Goal: Task Accomplishment & Management: Use online tool/utility

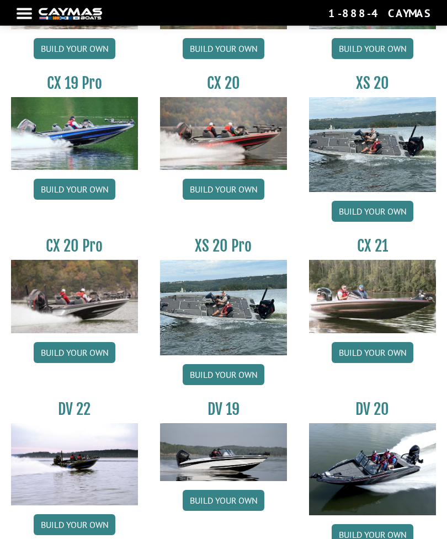
scroll to position [945, 0]
click at [240, 321] on img at bounding box center [223, 307] width 127 height 95
click at [245, 379] on link "Build your own" at bounding box center [223, 374] width 82 height 21
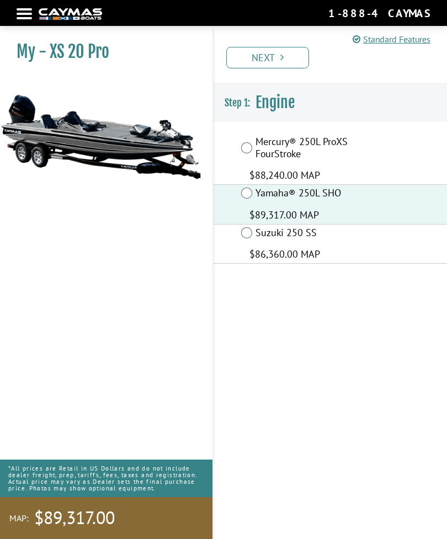
click at [287, 54] on link "Next" at bounding box center [267, 58] width 83 height 22
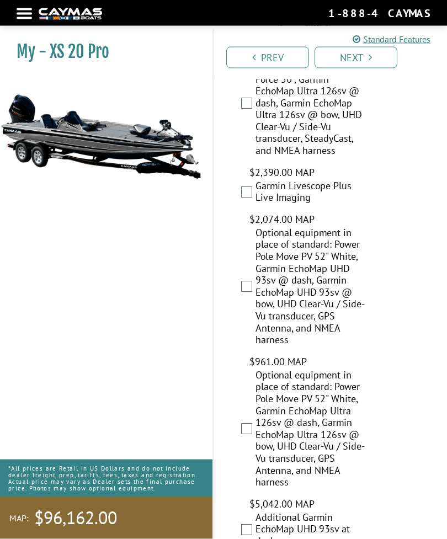
scroll to position [1855, 0]
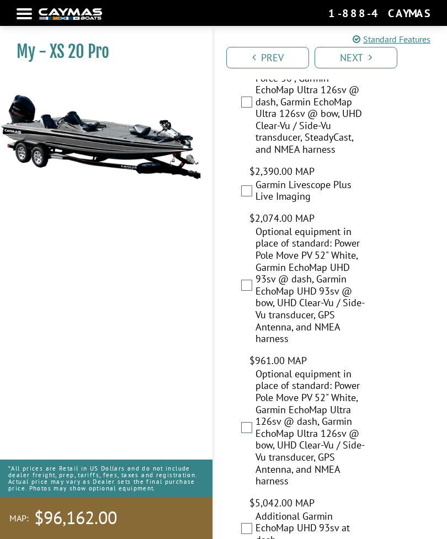
click at [372, 62] on link "Next" at bounding box center [355, 58] width 83 height 22
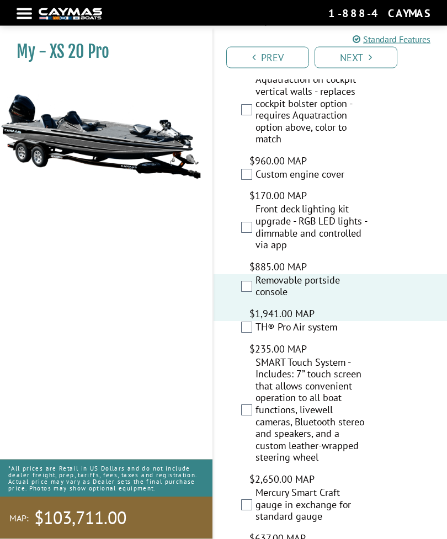
scroll to position [3483, 0]
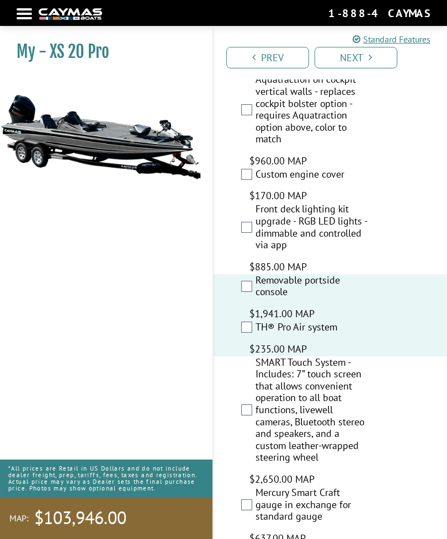
click at [256, 321] on label "TH® Pro Air system" at bounding box center [312, 328] width 114 height 15
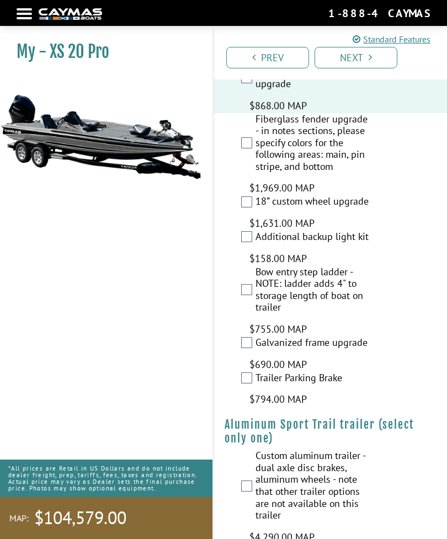
scroll to position [4199, 0]
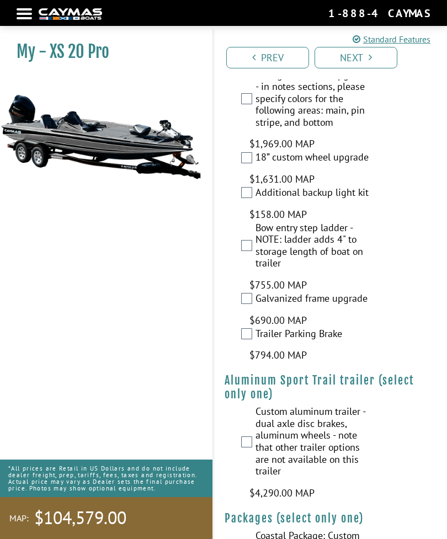
click at [367, 56] on link "Next" at bounding box center [355, 58] width 83 height 22
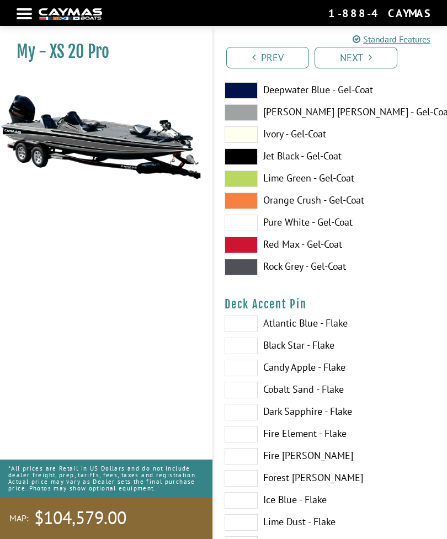
scroll to position [0, 0]
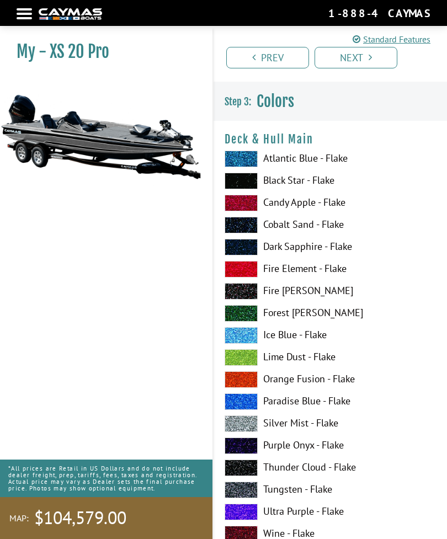
click at [445, 310] on div "Atlantic Blue - Flake Black Star - Flake Candy Apple - Flake Cobalt Sand - Flak…" at bounding box center [329, 360] width 233 height 419
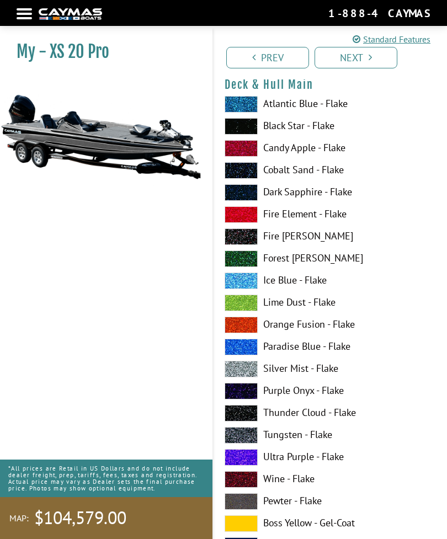
scroll to position [56, 0]
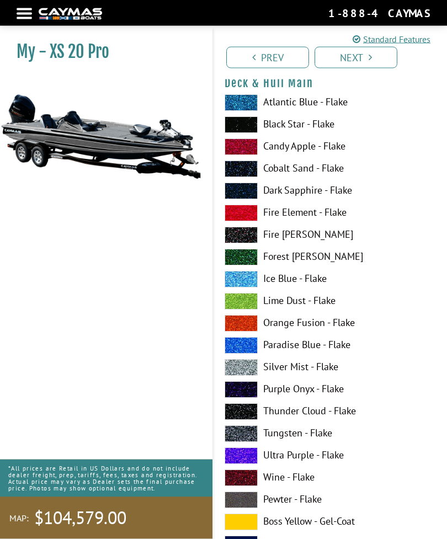
click at [253, 328] on span at bounding box center [240, 323] width 33 height 17
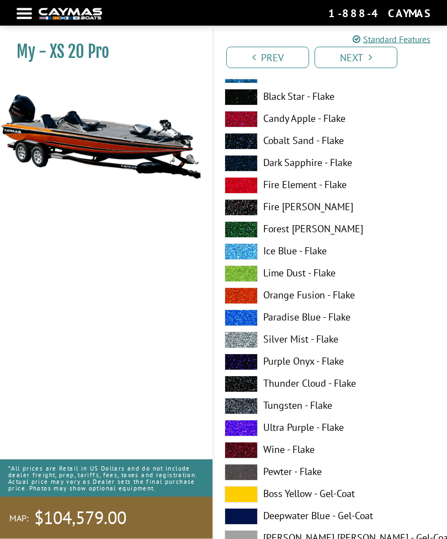
scroll to position [84, 0]
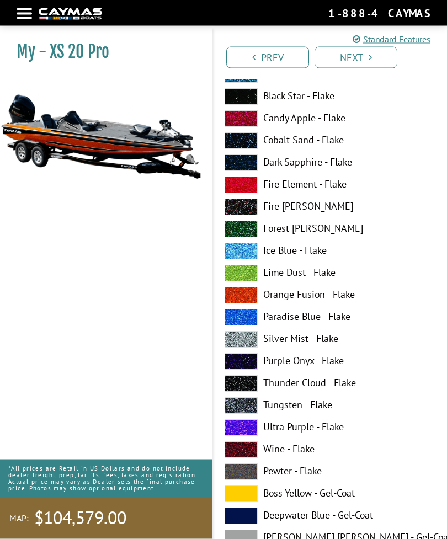
click at [260, 408] on label "Tungsten - Flake" at bounding box center [329, 405] width 211 height 17
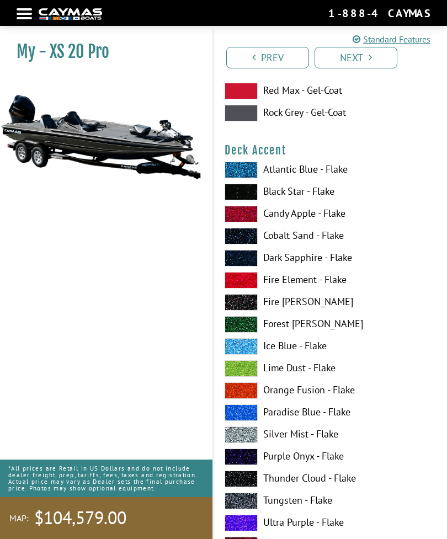
scroll to position [667, 0]
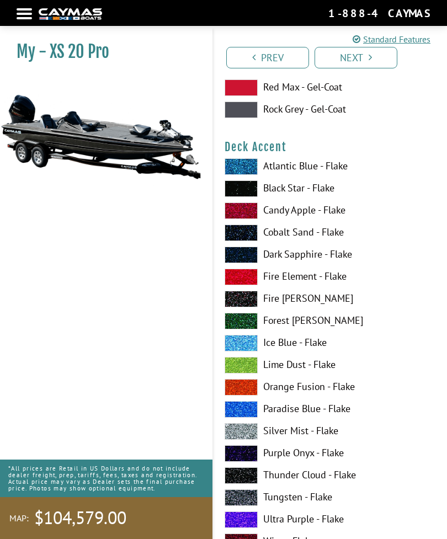
click at [257, 387] on label "Orange Fusion - Flake" at bounding box center [329, 387] width 211 height 17
click at [254, 384] on span at bounding box center [240, 387] width 33 height 17
click at [254, 434] on span at bounding box center [240, 431] width 33 height 17
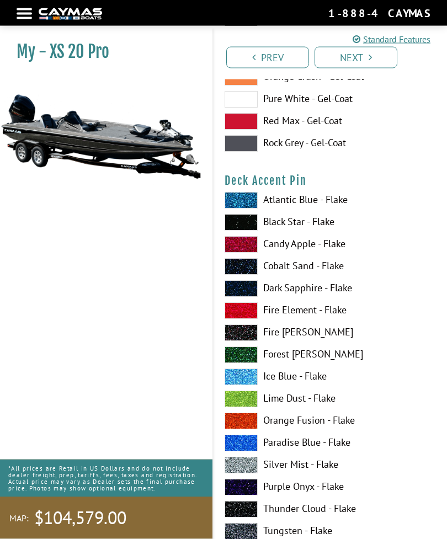
scroll to position [1308, 0]
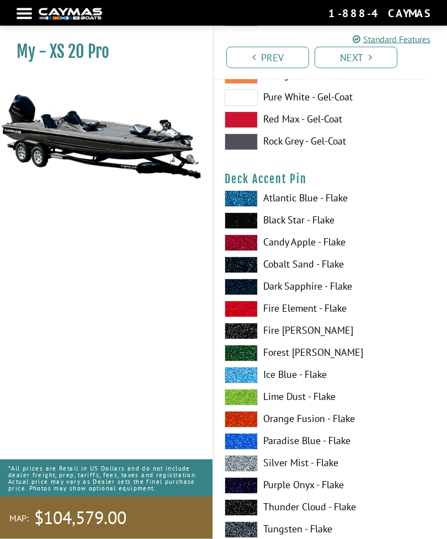
click at [255, 422] on span at bounding box center [240, 419] width 33 height 17
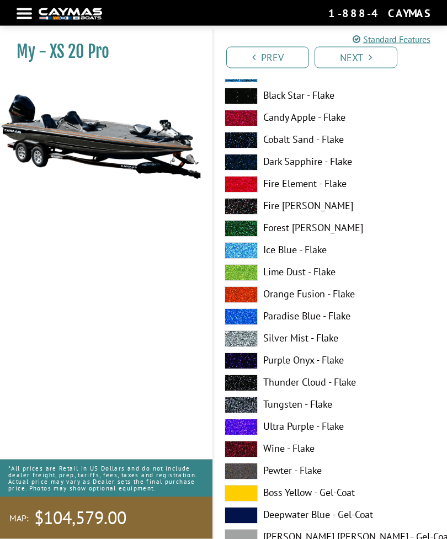
scroll to position [2108, 0]
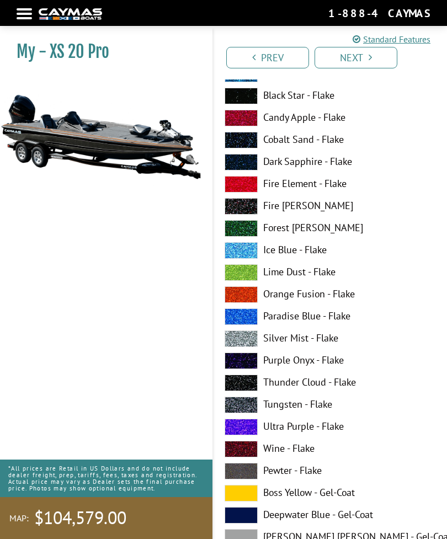
click at [259, 410] on label "Tungsten - Flake" at bounding box center [329, 404] width 211 height 17
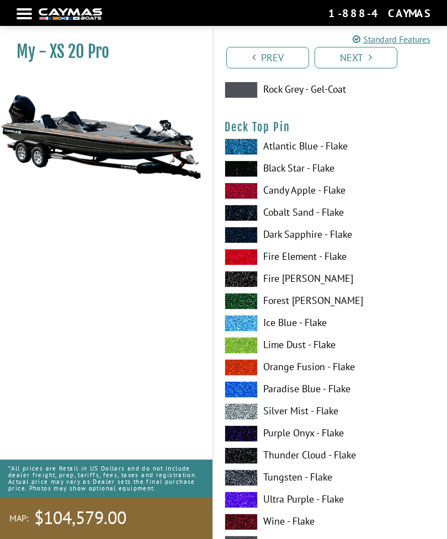
scroll to position [2714, 0]
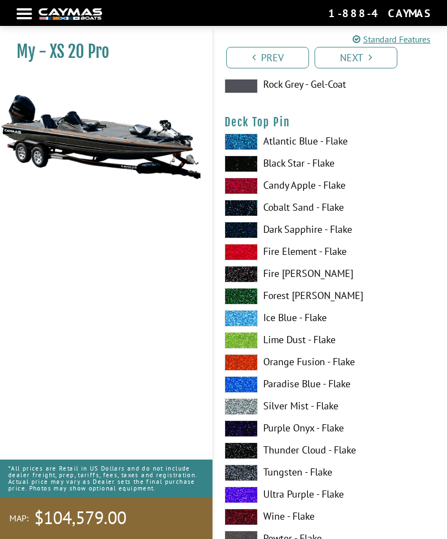
click at [255, 366] on span at bounding box center [240, 362] width 33 height 17
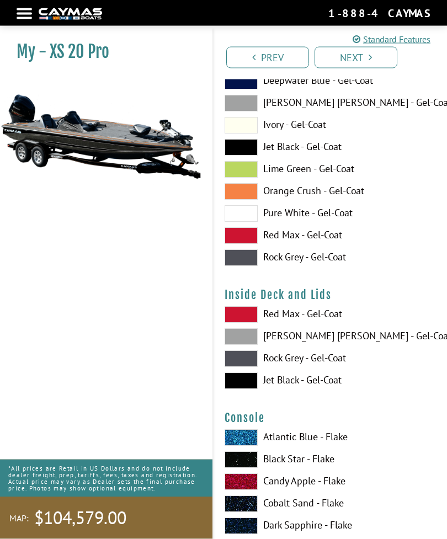
scroll to position [3216, 0]
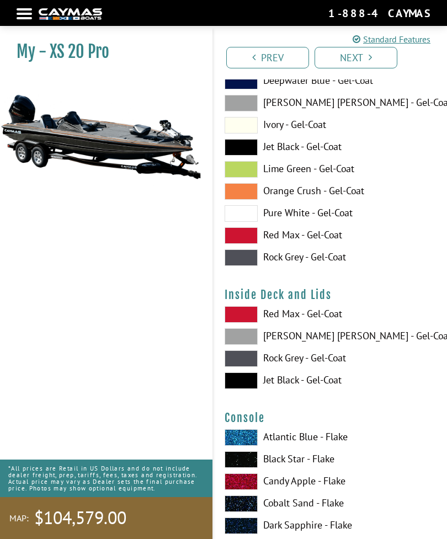
click at [262, 340] on label "[PERSON_NAME] [PERSON_NAME] - Gel-Coat" at bounding box center [329, 336] width 211 height 17
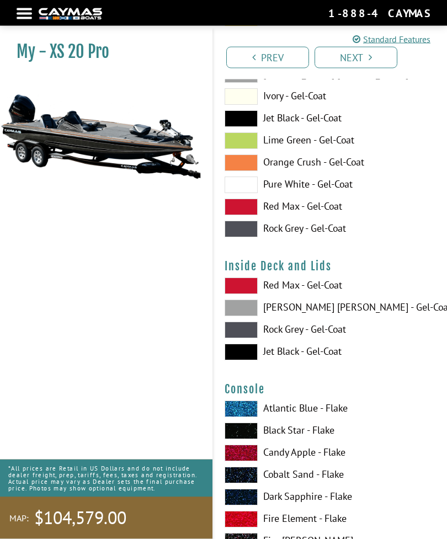
scroll to position [3244, 0]
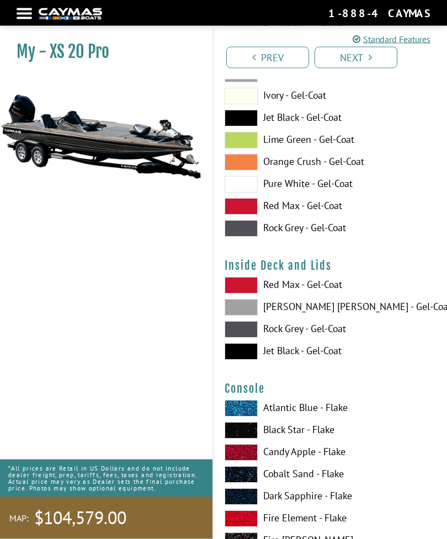
click at [266, 335] on label "Rock Grey - Gel-Coat" at bounding box center [329, 329] width 211 height 17
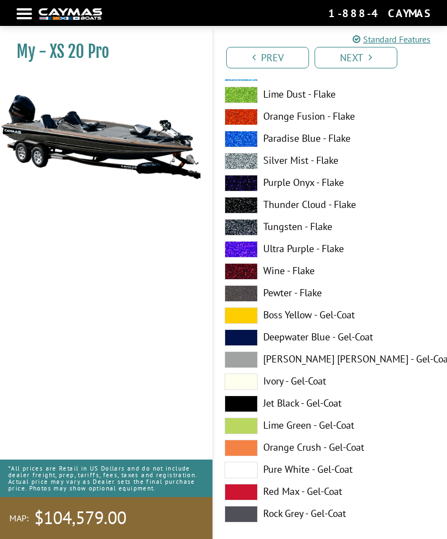
scroll to position [3756, 0]
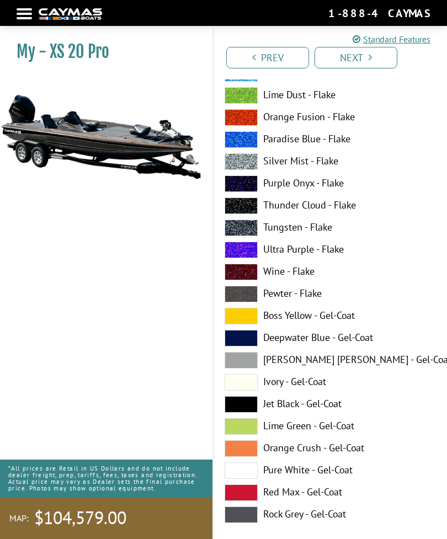
click at [261, 236] on label "Tungsten - Flake" at bounding box center [329, 227] width 211 height 17
click at [258, 232] on label "Tungsten - Flake" at bounding box center [329, 227] width 211 height 17
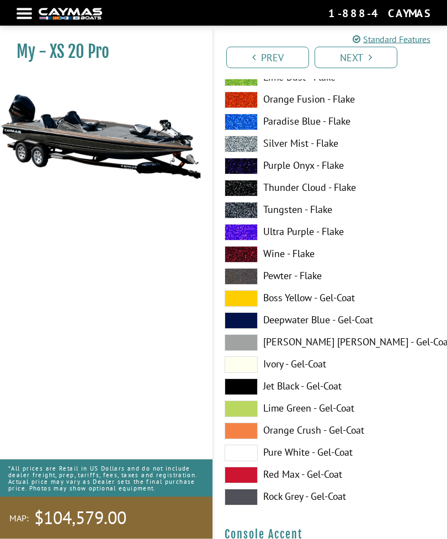
scroll to position [3774, 0]
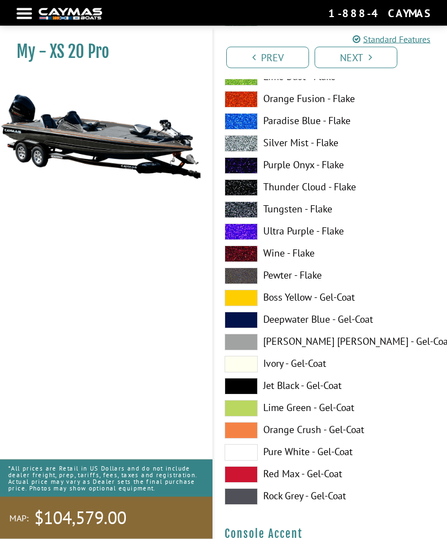
click at [259, 216] on label "Tungsten - Flake" at bounding box center [329, 210] width 211 height 17
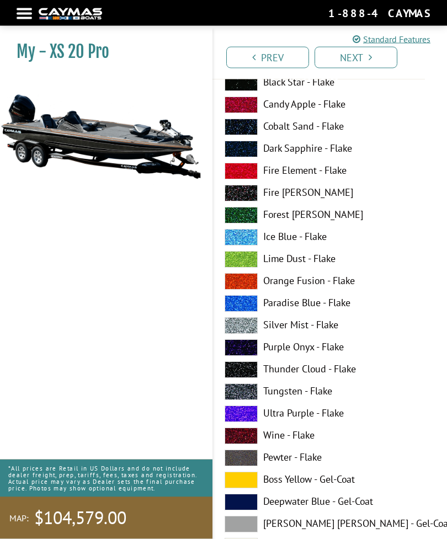
scroll to position [4270, 0]
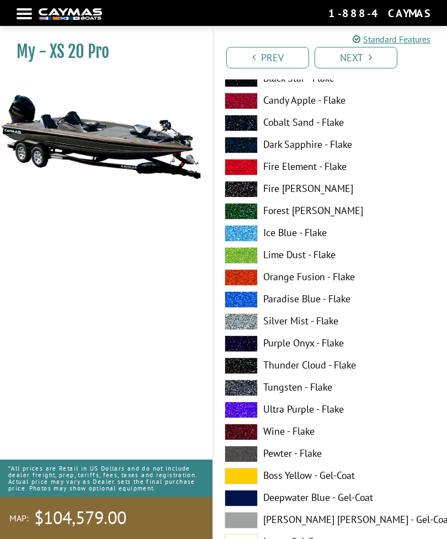
click at [260, 329] on label "Silver Mist - Flake" at bounding box center [329, 321] width 211 height 17
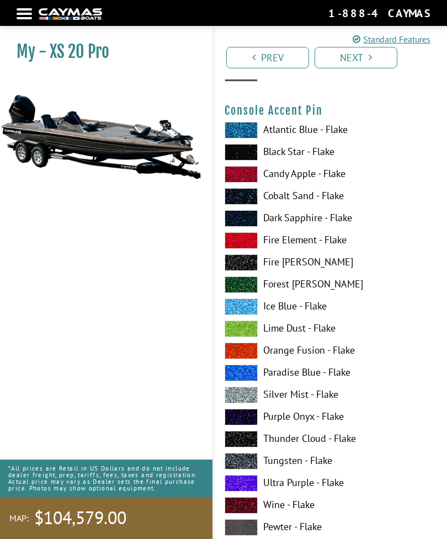
scroll to position [4873, 0]
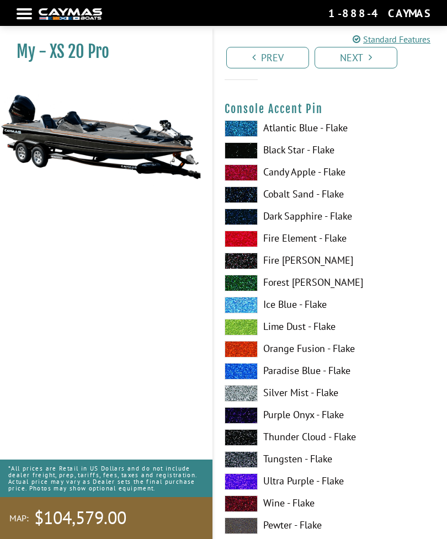
click at [256, 352] on span at bounding box center [240, 349] width 33 height 17
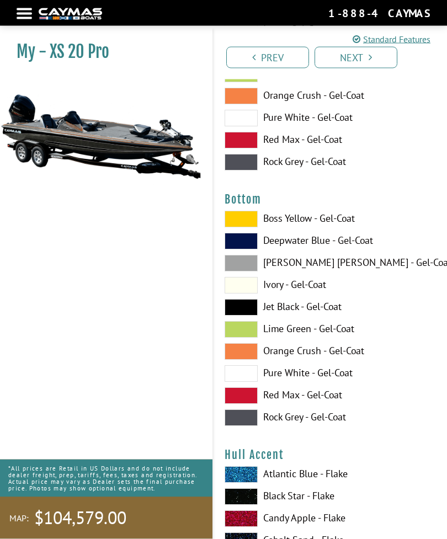
scroll to position [5457, 0]
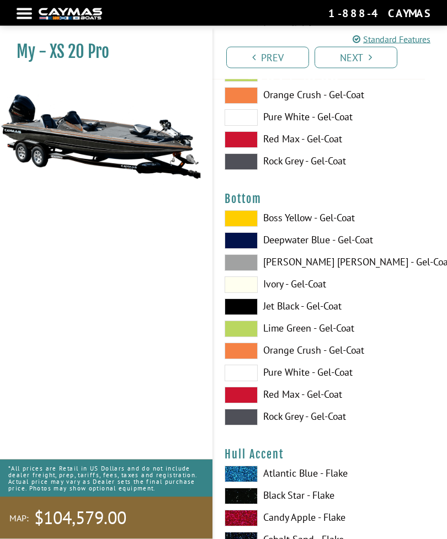
click at [261, 310] on label "Jet Black - Gel-Coat" at bounding box center [329, 307] width 211 height 17
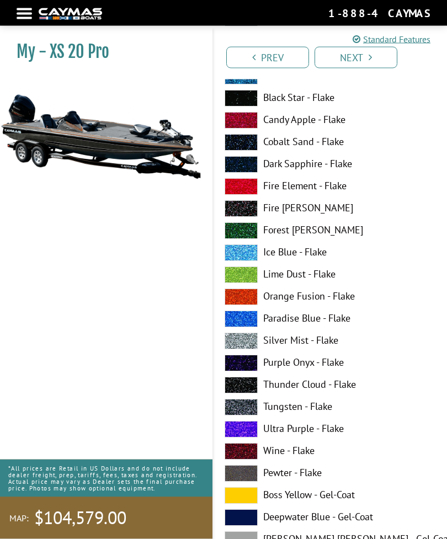
scroll to position [5855, 0]
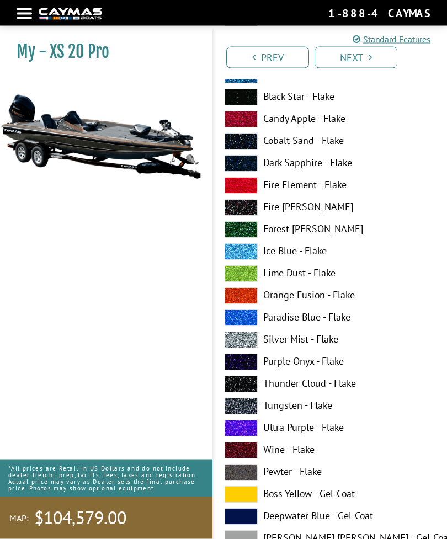
click at [259, 343] on label "Silver Mist - Flake" at bounding box center [329, 340] width 211 height 17
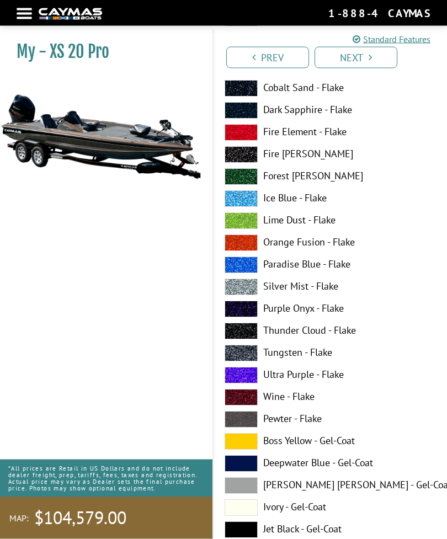
scroll to position [5909, 0]
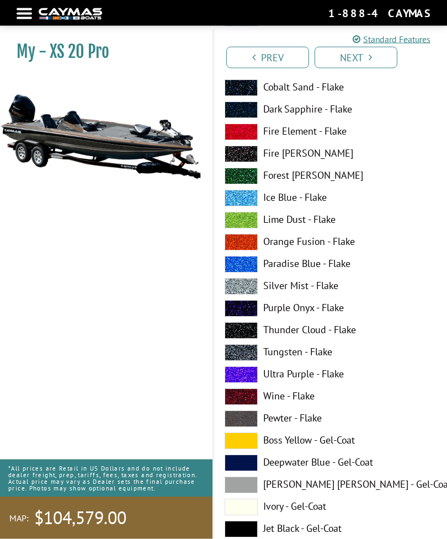
click at [266, 356] on label "Tungsten - Flake" at bounding box center [329, 353] width 211 height 17
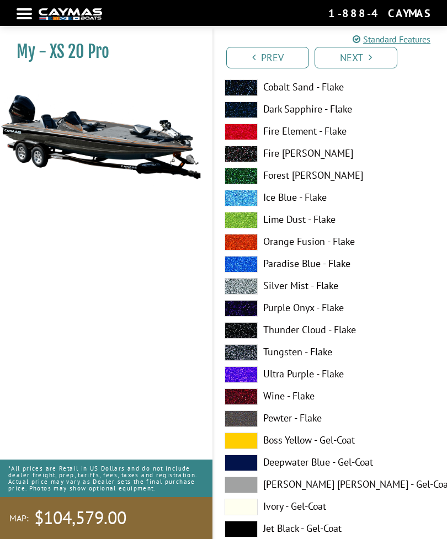
click at [263, 291] on label "Silver Mist - Flake" at bounding box center [329, 286] width 211 height 17
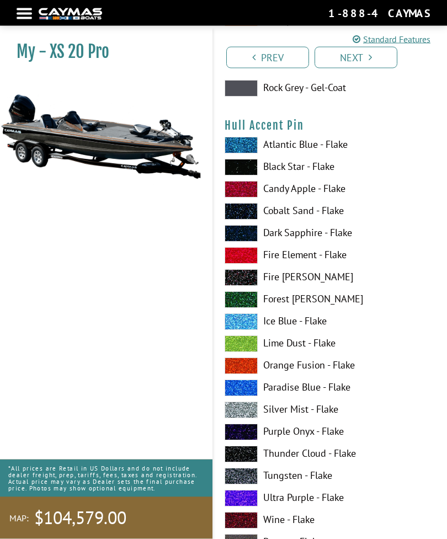
scroll to position [6461, 0]
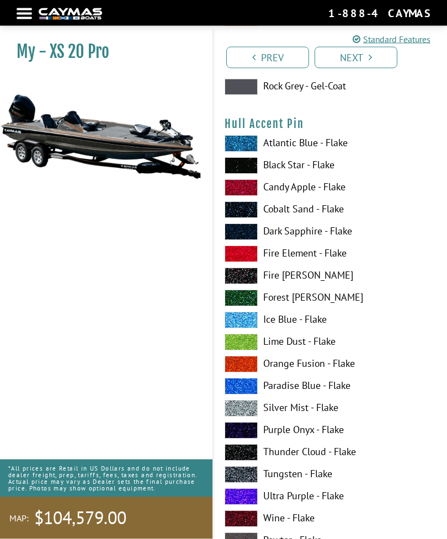
click at [257, 373] on label "Orange Fusion - Flake" at bounding box center [329, 364] width 211 height 17
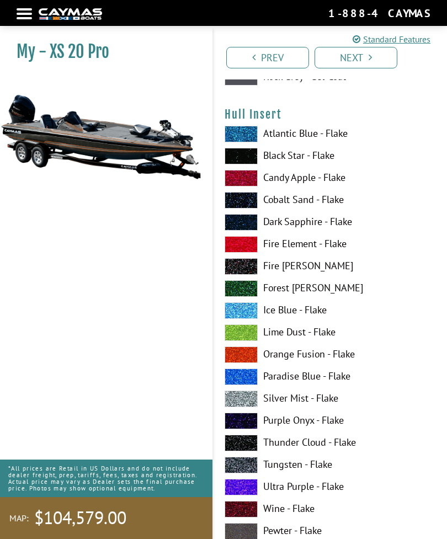
scroll to position [7146, 0]
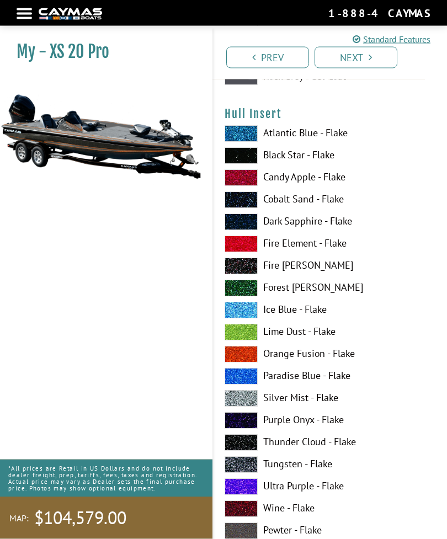
click at [255, 406] on span at bounding box center [240, 398] width 33 height 17
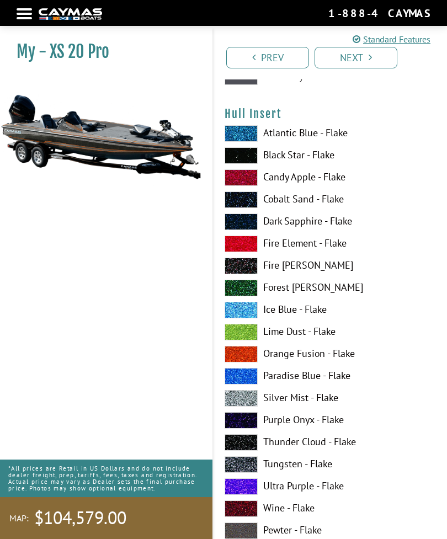
click at [261, 471] on label "Tungsten - Flake" at bounding box center [329, 464] width 211 height 17
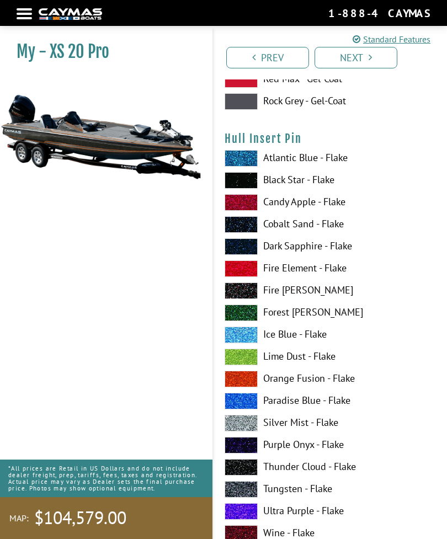
scroll to position [7824, 0]
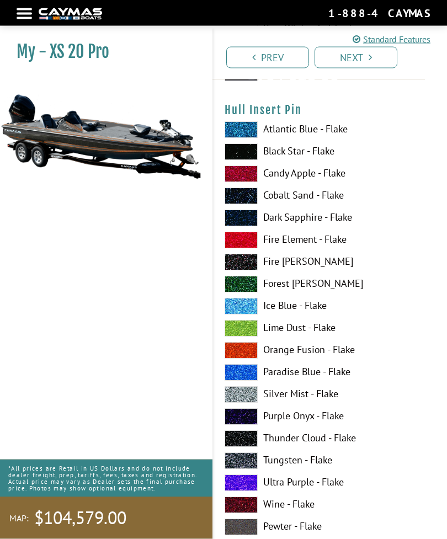
click at [253, 359] on span at bounding box center [240, 350] width 33 height 17
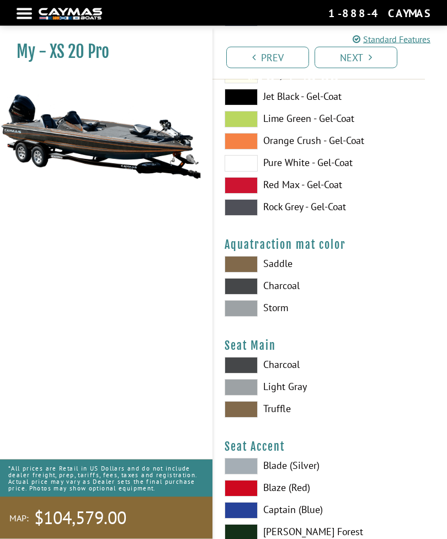
scroll to position [8368, 0]
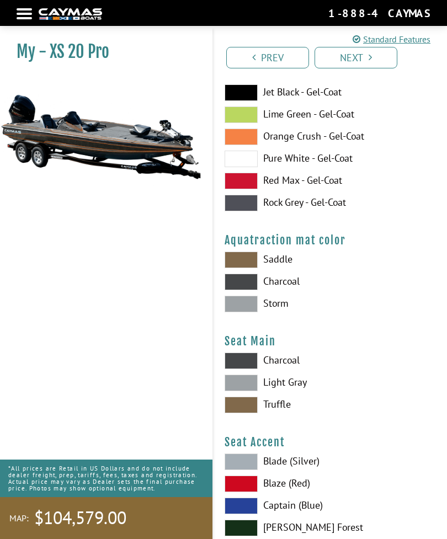
click at [262, 290] on label "Charcoal" at bounding box center [329, 281] width 211 height 17
click at [253, 312] on span at bounding box center [240, 304] width 33 height 17
click at [261, 290] on label "Charcoal" at bounding box center [329, 281] width 211 height 17
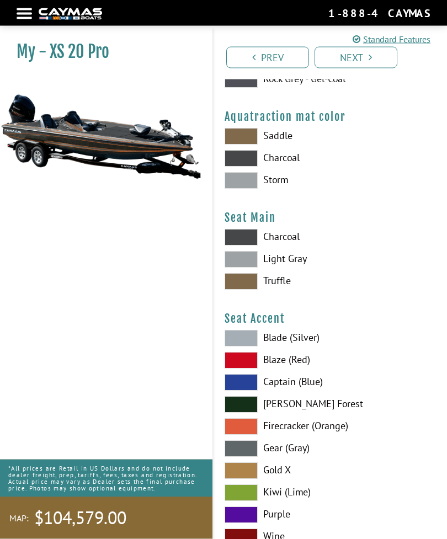
scroll to position [8491, 0]
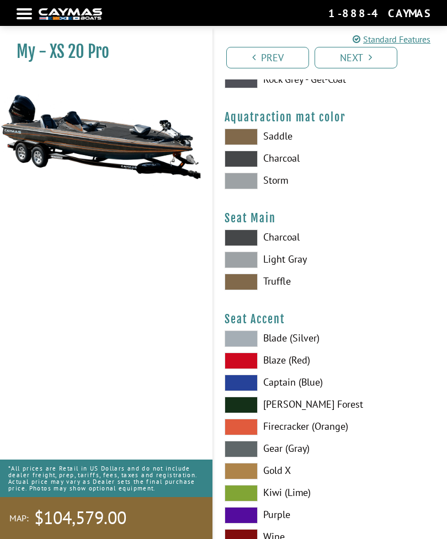
click at [265, 246] on label "Charcoal" at bounding box center [329, 237] width 211 height 17
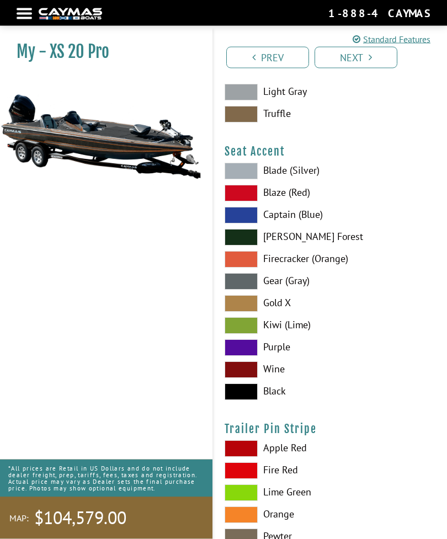
scroll to position [8659, 0]
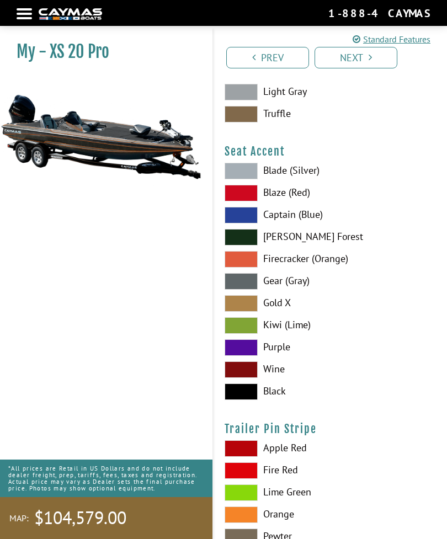
click at [258, 267] on label "Firecracker (Orange)" at bounding box center [329, 259] width 211 height 17
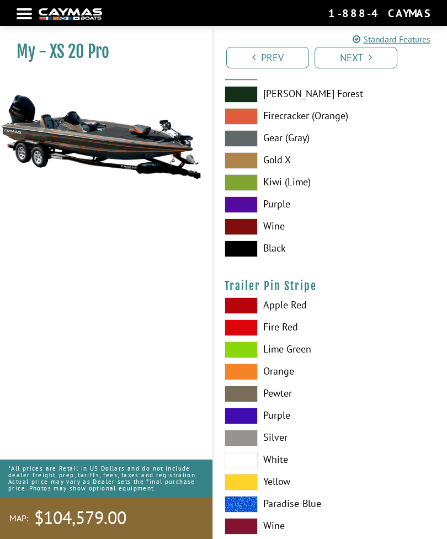
scroll to position [8805, 0]
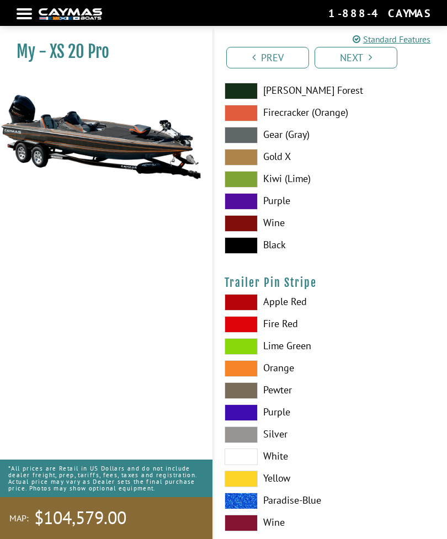
click at [260, 377] on label "Orange" at bounding box center [329, 368] width 211 height 17
click at [356, 58] on link "Next" at bounding box center [355, 58] width 83 height 22
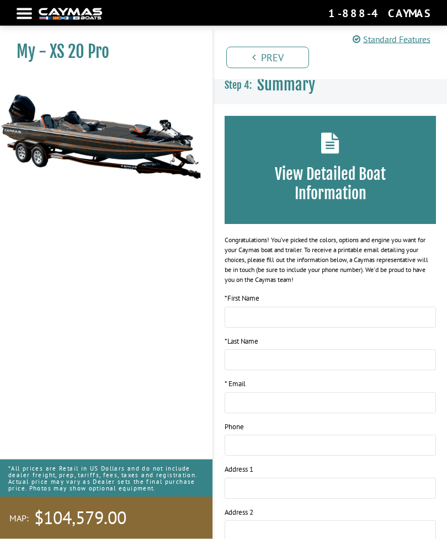
scroll to position [0, 0]
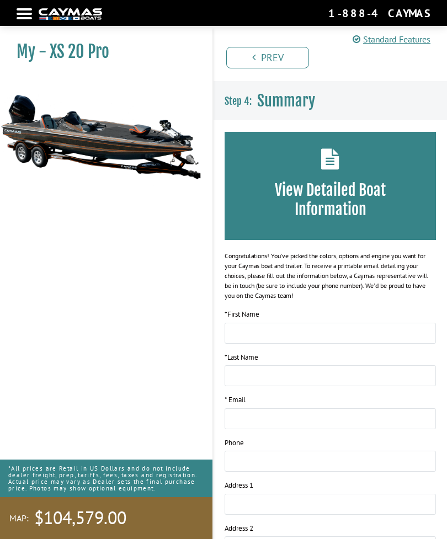
click at [156, 157] on img at bounding box center [100, 137] width 201 height 122
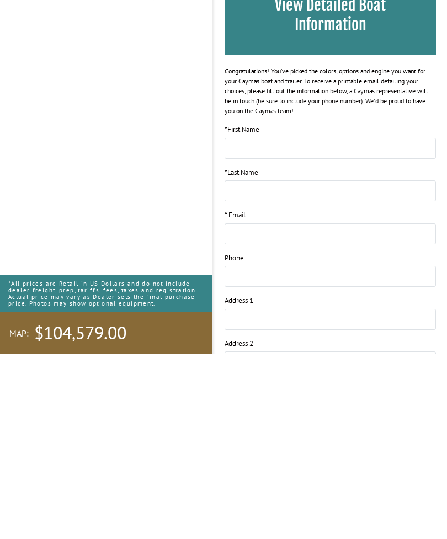
scroll to position [268, 0]
